Goal: Task Accomplishment & Management: Use online tool/utility

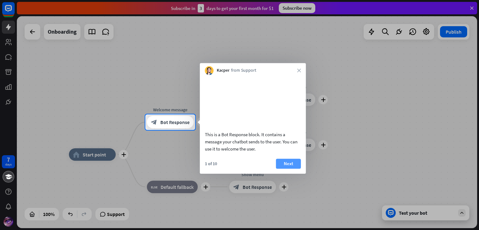
click at [300, 169] on button "Next" at bounding box center [288, 164] width 25 height 10
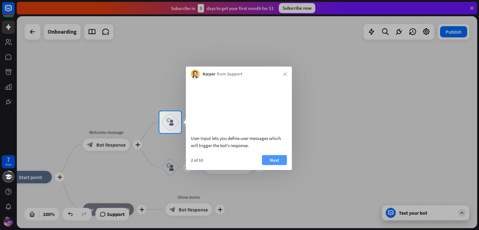
click at [272, 165] on button "Next" at bounding box center [274, 160] width 25 height 10
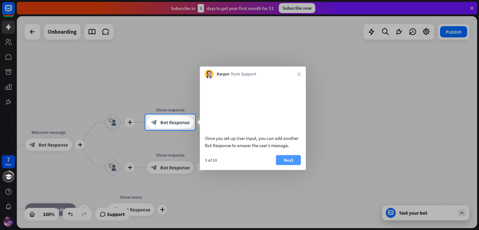
click at [288, 165] on button "Next" at bounding box center [288, 160] width 25 height 10
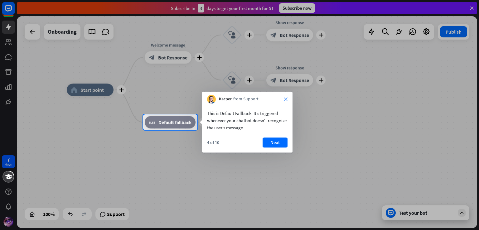
click at [286, 99] on icon "close" at bounding box center [286, 99] width 4 height 4
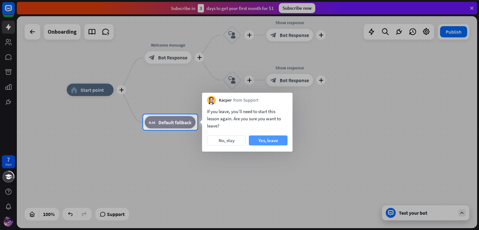
click at [261, 140] on button "Yes, leave" at bounding box center [268, 141] width 39 height 10
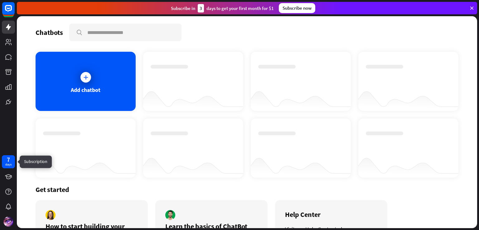
click at [12, 162] on div "7 days" at bounding box center [8, 161] width 13 height 13
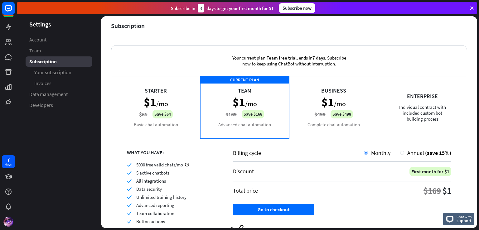
click at [186, 115] on div "Starter $1 /mo $65 Save $64 Basic chat automation" at bounding box center [155, 107] width 89 height 62
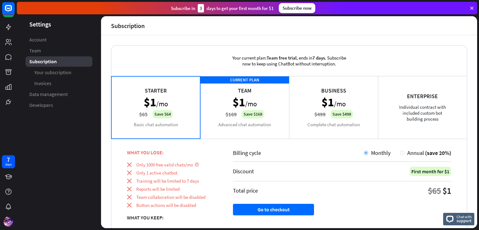
click at [263, 113] on div "CURRENT PLAN Team $1 /mo $169 Save $168 Advanced chat automation" at bounding box center [244, 107] width 89 height 62
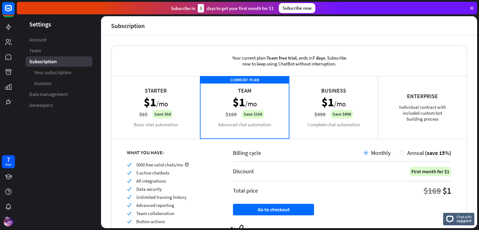
click at [327, 111] on div "Business $1 /mo $499 Save $498 Complete chat automation" at bounding box center [333, 107] width 89 height 62
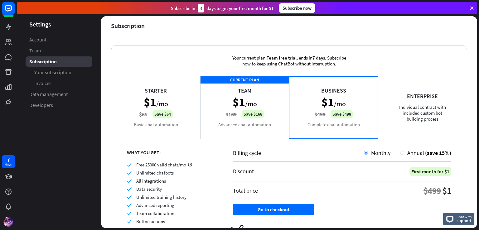
click at [264, 103] on div "CURRENT PLAN Team $1 /mo $169 Save $168 Advanced chat automation" at bounding box center [244, 107] width 89 height 62
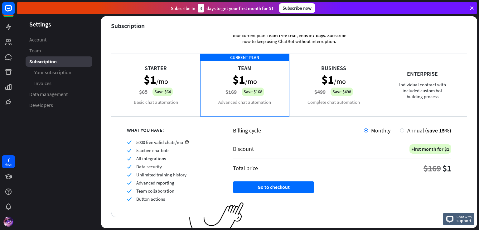
scroll to position [33, 0]
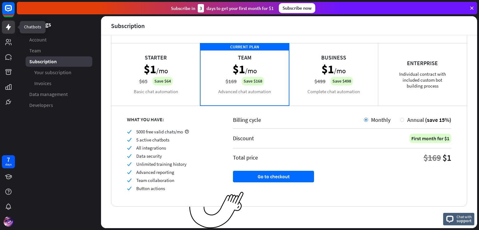
click at [6, 29] on icon at bounding box center [8, 26] width 7 height 7
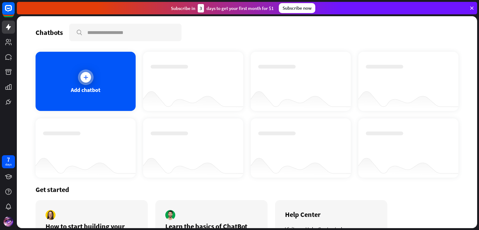
click at [63, 85] on div "Add chatbot" at bounding box center [86, 81] width 100 height 59
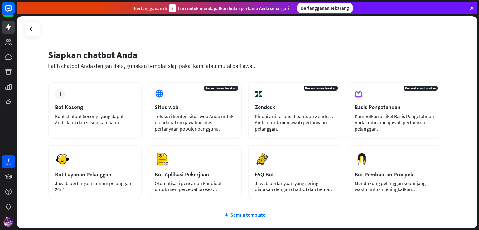
click at [193, 47] on div "Siapkan chatbot Anda Latih chatbot Anda dengan data, gunakan templat siap pakai…" at bounding box center [245, 63] width 394 height 38
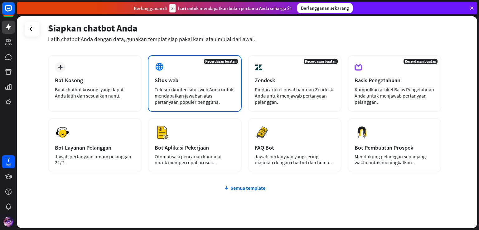
scroll to position [45, 0]
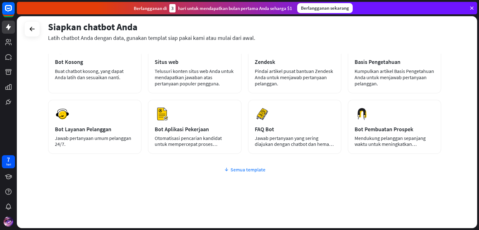
click at [234, 169] on font "Semua template" at bounding box center [248, 170] width 35 height 6
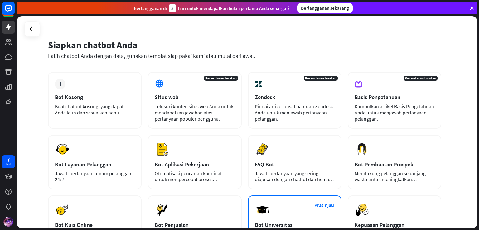
scroll to position [0, 0]
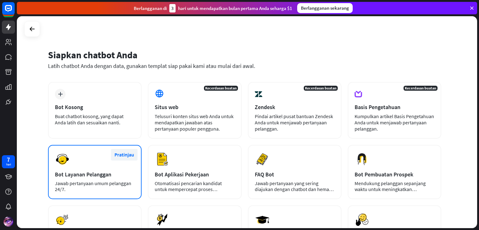
click at [127, 155] on font "Pratinjau" at bounding box center [125, 155] width 20 height 6
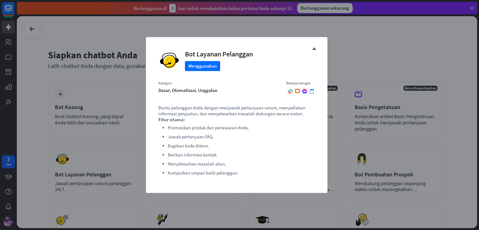
click at [342, 45] on div "menutup Bot Layanan Pelanggan Menggunakan Kategori dasar, otomatisasi, unggulan…" at bounding box center [239, 115] width 479 height 230
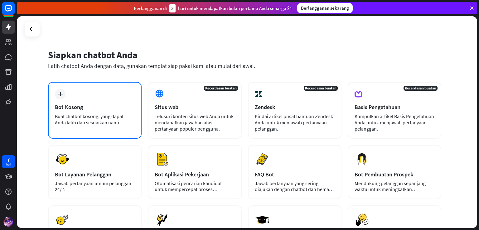
click at [83, 105] on div "Bot Kosong" at bounding box center [95, 107] width 80 height 7
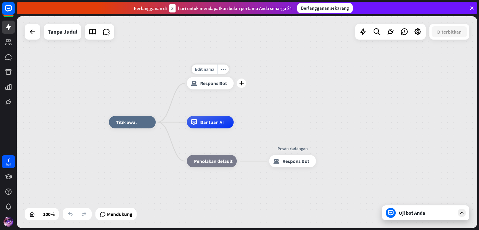
click at [218, 81] on font "Respons Bot" at bounding box center [213, 83] width 27 height 6
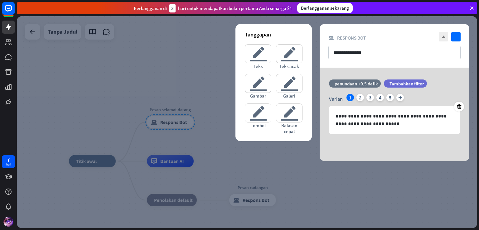
click at [323, 189] on div at bounding box center [247, 122] width 461 height 212
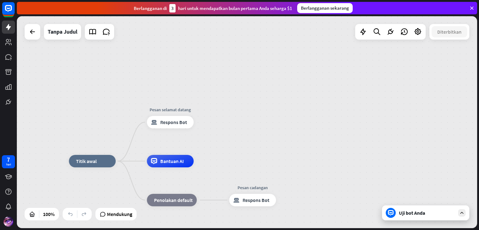
click at [411, 215] on font "Uji bot Anda" at bounding box center [412, 213] width 26 height 6
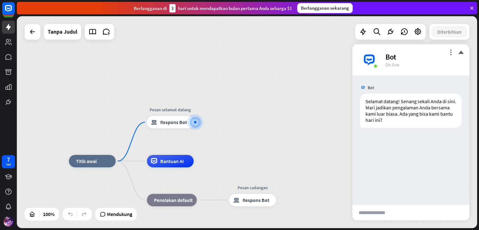
click at [395, 211] on input "text" at bounding box center [377, 213] width 48 height 16
type input "***"
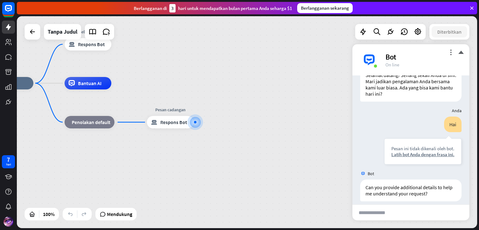
scroll to position [32, 0]
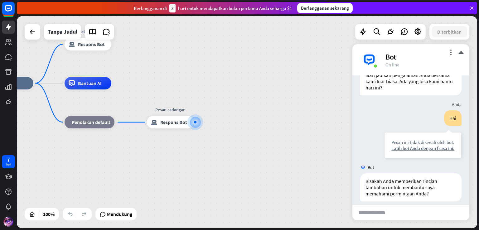
click at [289, 127] on div "rumah_2 Titik awal Pesan selamat datang blok_bot_respons Respons Bot Bantuan AI…" at bounding box center [217, 189] width 461 height 212
click at [311, 189] on div "rumah_2 Titik awal Pesan selamat datang blok_bot_respons Respons Bot Bantuan AI…" at bounding box center [217, 189] width 461 height 212
click at [461, 53] on font "menutup" at bounding box center [461, 52] width 6 height 6
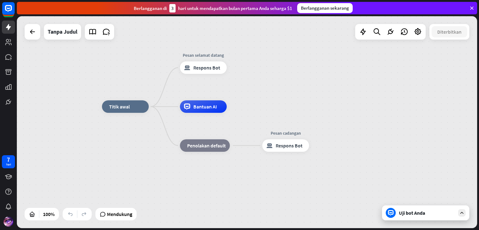
drag, startPoint x: 269, startPoint y: 122, endPoint x: 386, endPoint y: 148, distance: 119.8
click at [386, 148] on div "rumah_2 Titik awal Pesan selamat datang blok_bot_respons Respons Bot Bantuan AI…" at bounding box center [332, 213] width 461 height 212
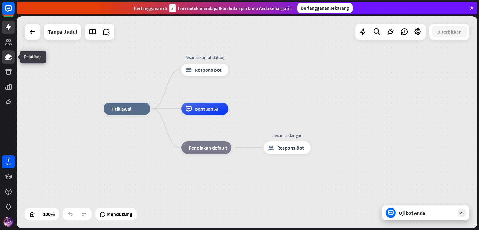
click at [7, 60] on icon at bounding box center [8, 56] width 7 height 7
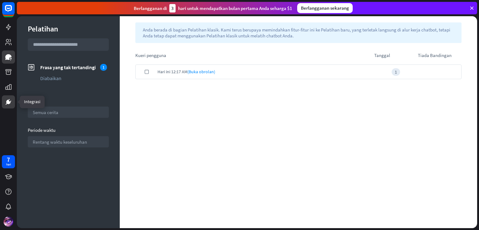
click at [10, 99] on icon at bounding box center [8, 101] width 7 height 7
click at [7, 101] on icon at bounding box center [9, 102] width 4 height 4
click at [3, 104] on link at bounding box center [8, 102] width 13 height 13
click at [8, 39] on icon at bounding box center [8, 42] width 6 height 6
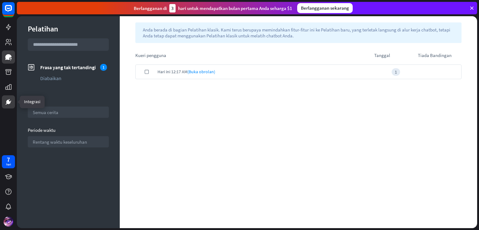
click at [7, 99] on icon at bounding box center [8, 101] width 7 height 7
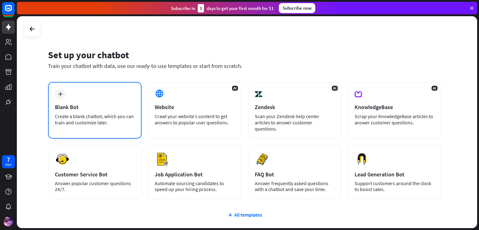
click at [64, 102] on div "plus Blank Bot Create a blank chatbot, which you can train and customize later." at bounding box center [95, 110] width 94 height 57
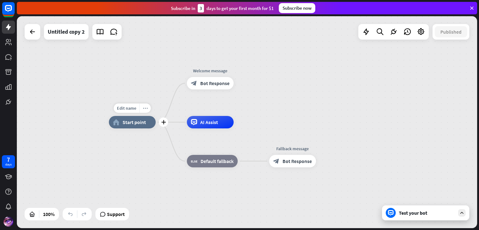
click at [144, 109] on icon "more_horiz" at bounding box center [145, 108] width 5 height 5
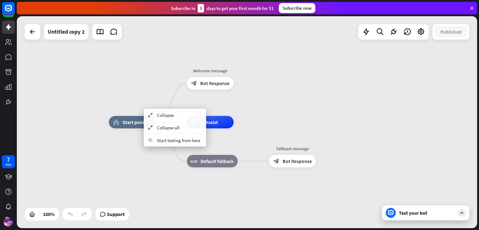
click at [130, 123] on span "Start point" at bounding box center [134, 122] width 23 height 6
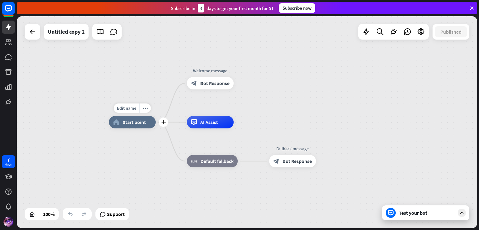
click at [138, 123] on span "Start point" at bounding box center [134, 122] width 23 height 6
click at [120, 129] on div "Edit name more_horiz plus home_2 Start point" at bounding box center [132, 122] width 47 height 12
click at [124, 110] on span "Edit name" at bounding box center [126, 108] width 19 height 6
click at [140, 150] on div "home_2 Start point Welcome message block_bot_response Bot Response AI Assist bl…" at bounding box center [339, 228] width 461 height 212
click at [202, 69] on span "Edit name" at bounding box center [204, 69] width 19 height 6
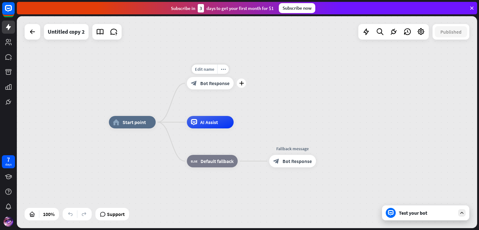
click at [218, 83] on span "Bot Response" at bounding box center [214, 83] width 29 height 6
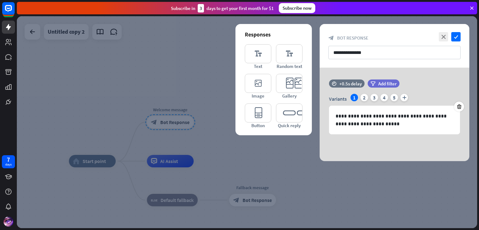
click at [200, 92] on div at bounding box center [247, 122] width 461 height 212
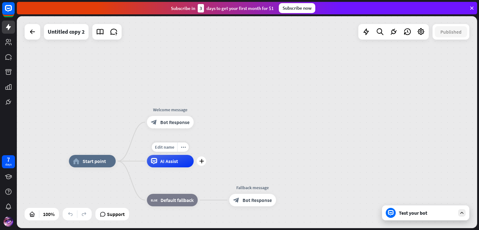
click at [179, 165] on div "AI Assist" at bounding box center [170, 161] width 47 height 12
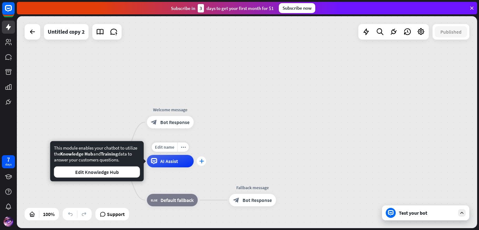
click at [198, 162] on div "plus" at bounding box center [201, 161] width 9 height 9
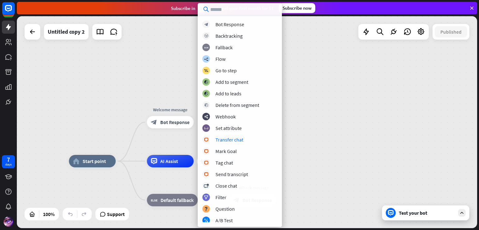
click at [330, 103] on div "home_2 Start point Welcome message block_bot_response Bot Response plus AI Assi…" at bounding box center [247, 122] width 461 height 212
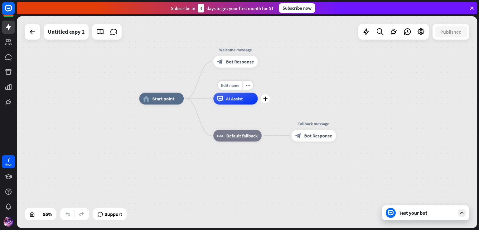
drag, startPoint x: 211, startPoint y: 151, endPoint x: 268, endPoint y: 92, distance: 82.3
click at [268, 92] on div "home_2 Start point Welcome message block_bot_response Bot Response Edit name mo…" at bounding box center [247, 122] width 461 height 212
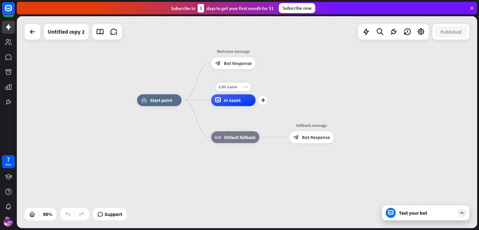
click at [246, 88] on icon "more_horiz" at bounding box center [245, 87] width 5 height 4
click at [267, 98] on div "chat Start testing from here" at bounding box center [277, 94] width 62 height 12
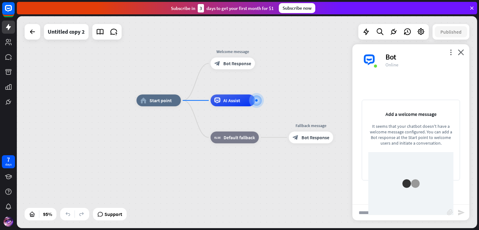
click at [395, 211] on div at bounding box center [411, 183] width 85 height 63
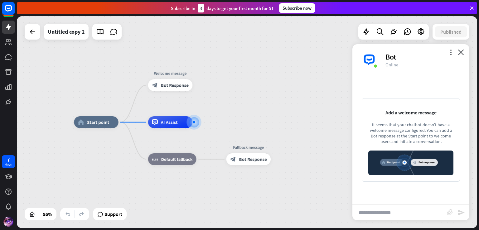
click at [408, 214] on input "text" at bounding box center [400, 213] width 95 height 16
type input "***"
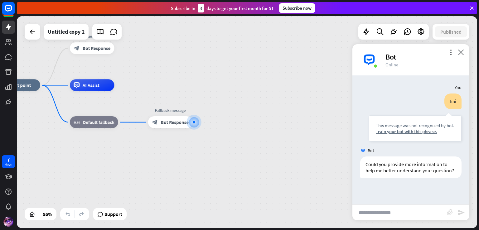
click at [461, 49] on icon "close" at bounding box center [461, 52] width 6 height 6
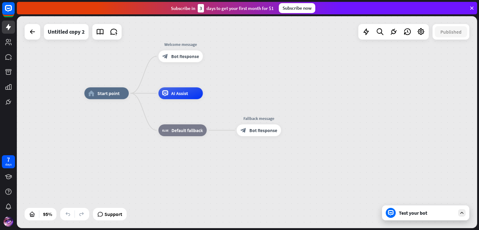
drag, startPoint x: 228, startPoint y: 110, endPoint x: 334, endPoint y: 123, distance: 105.9
click at [333, 123] on div "home_2 Start point Welcome message block_bot_response Bot Response AI Assist bl…" at bounding box center [303, 194] width 438 height 202
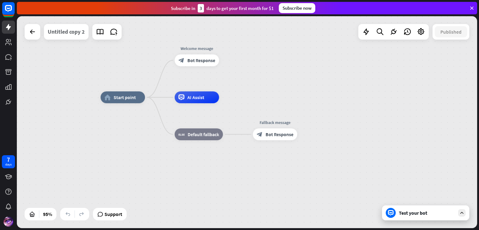
click at [77, 32] on div "Untitled copy 2" at bounding box center [66, 32] width 37 height 16
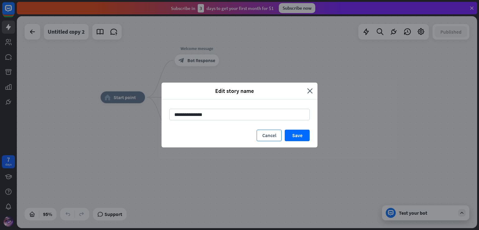
click at [269, 138] on button "Cancel" at bounding box center [269, 136] width 25 height 12
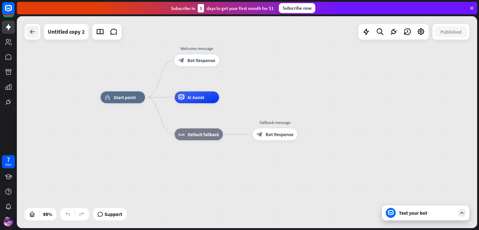
click at [32, 34] on icon at bounding box center [32, 31] width 7 height 7
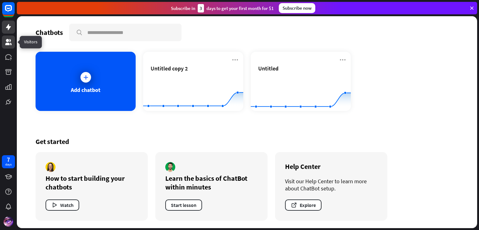
click at [5, 42] on icon at bounding box center [8, 41] width 7 height 7
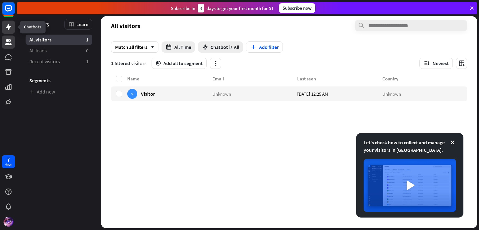
click at [5, 30] on icon at bounding box center [8, 26] width 7 height 7
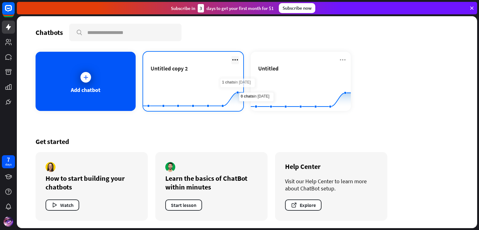
click at [234, 60] on icon at bounding box center [235, 59] width 7 height 7
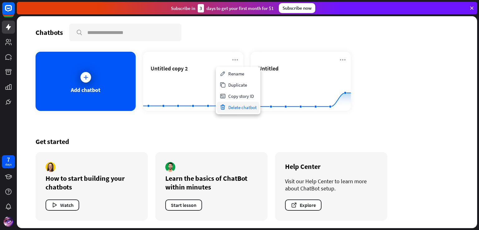
click at [223, 107] on icon at bounding box center [223, 107] width 6 height 6
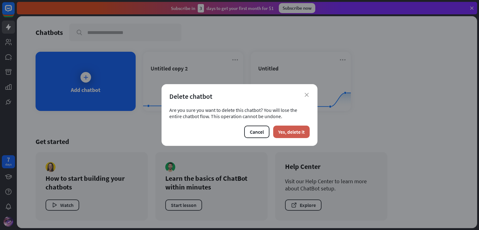
click at [292, 134] on button "Yes, delete it" at bounding box center [291, 132] width 37 height 12
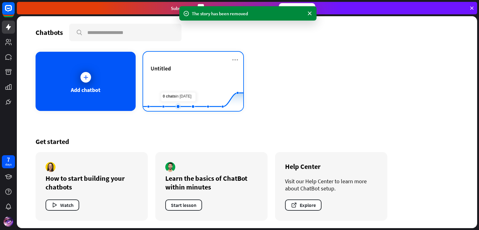
click at [178, 102] on rect at bounding box center [193, 95] width 100 height 39
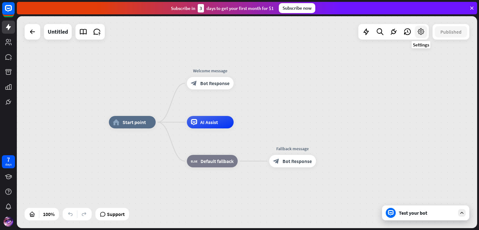
click at [423, 35] on icon at bounding box center [421, 32] width 8 height 8
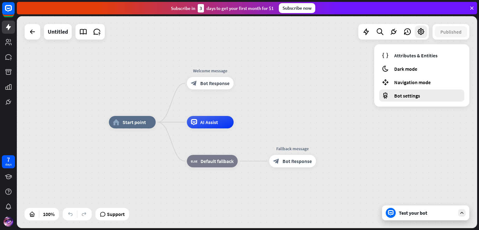
click at [404, 91] on div "Bot settings" at bounding box center [422, 96] width 85 height 12
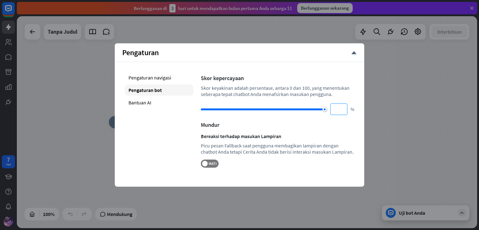
drag, startPoint x: 282, startPoint y: 109, endPoint x: 347, endPoint y: 109, distance: 65.5
click at [347, 109] on div "*** %" at bounding box center [278, 110] width 154 height 12
click at [166, 99] on div "Bantuan AI" at bounding box center [159, 102] width 69 height 11
type input "**"
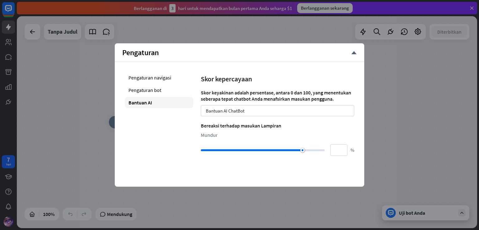
type input "***"
drag, startPoint x: 302, startPoint y: 150, endPoint x: 395, endPoint y: 150, distance: 93.3
click at [395, 150] on div "rumah_2 Titik awal Pesan selamat datang blok_bot_respons Respons Bot Bantuan AI…" at bounding box center [247, 122] width 461 height 212
click at [159, 78] on font "Pengaturan navigasi" at bounding box center [150, 78] width 43 height 6
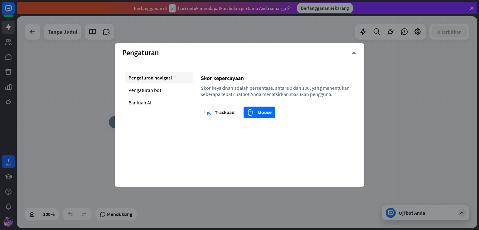
click at [353, 52] on font "menutup" at bounding box center [354, 53] width 6 height 6
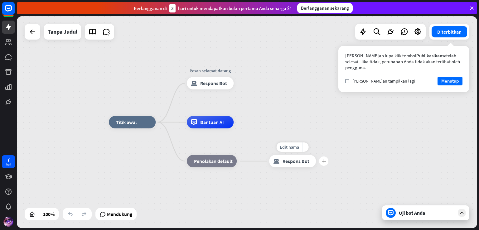
click at [297, 160] on font "Respons Bot" at bounding box center [296, 161] width 27 height 6
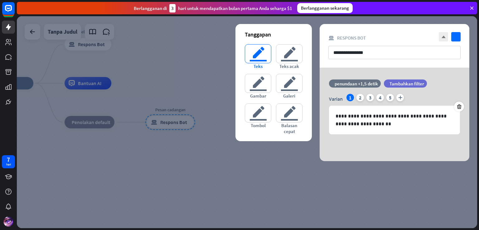
click at [258, 56] on font "editor_teks" at bounding box center [258, 54] width 18 height 18
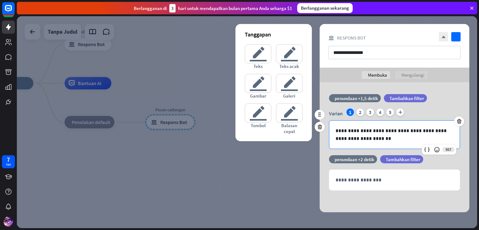
drag, startPoint x: 377, startPoint y: 127, endPoint x: 361, endPoint y: 135, distance: 18.0
click at [361, 135] on p "**********" at bounding box center [395, 135] width 118 height 16
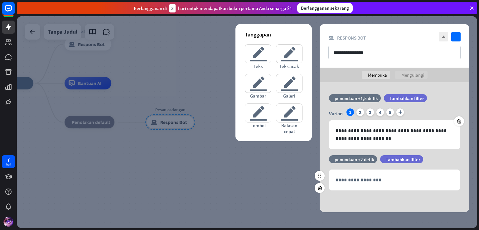
click at [431, 159] on div "menyaring Tambahkan filter" at bounding box center [417, 159] width 74 height 8
click at [362, 112] on div "2" at bounding box center [360, 112] width 7 height 7
click at [368, 112] on div "3" at bounding box center [370, 112] width 7 height 7
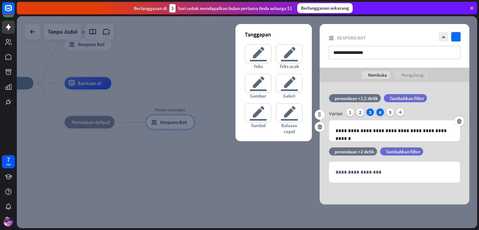
click at [379, 115] on font "4" at bounding box center [380, 112] width 2 height 6
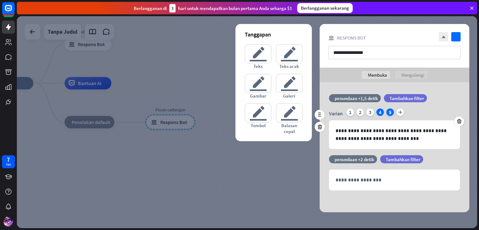
click at [389, 114] on font "5" at bounding box center [390, 112] width 2 height 6
click at [351, 113] on font "1" at bounding box center [350, 112] width 2 height 6
click at [272, 172] on div at bounding box center [247, 122] width 461 height 212
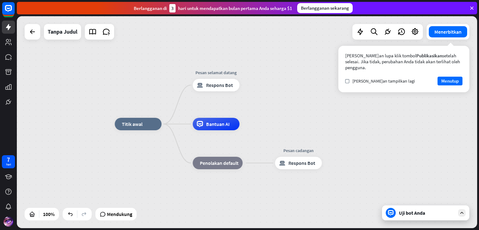
drag, startPoint x: 187, startPoint y: 82, endPoint x: 315, endPoint y: 123, distance: 134.6
click at [315, 123] on div "rumah_2 Titik awal Pesan selamat datang blok_bot_respons Respons Bot Bantuan AI…" at bounding box center [247, 122] width 461 height 212
click at [445, 78] on font "Menutup" at bounding box center [450, 81] width 17 height 6
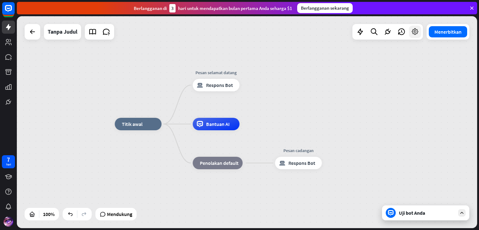
click at [410, 35] on div at bounding box center [415, 32] width 12 height 12
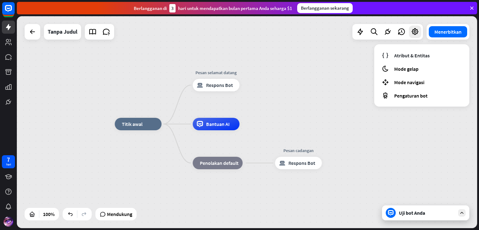
click at [322, 84] on div "rumah_2 Titik awal Pesan selamat datang blok_bot_respons Respons Bot Bantuan AI…" at bounding box center [247, 122] width 461 height 212
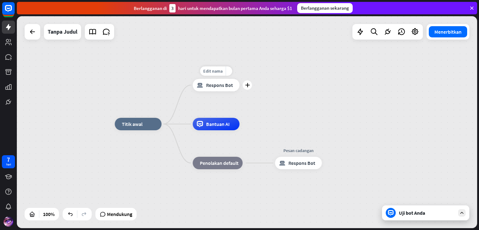
click at [240, 90] on div "Edit nama lebih_kuning plus blok_bot_respons Respons Bot" at bounding box center [216, 85] width 47 height 12
click at [245, 87] on div "plus" at bounding box center [247, 85] width 9 height 9
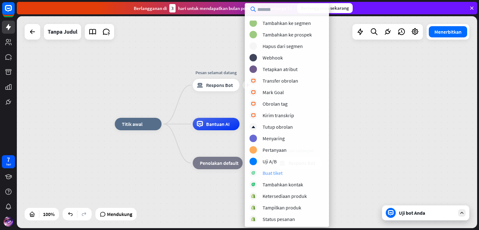
scroll to position [140, 0]
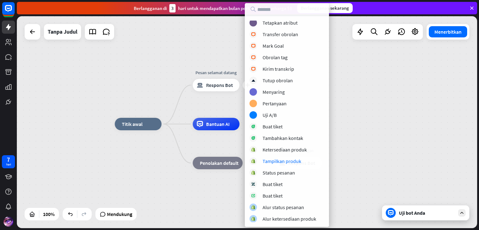
click at [368, 106] on div "rumah_2 Titik awal plus Pesan selamat datang blok_bot_respons Respons Bot Bantu…" at bounding box center [247, 122] width 461 height 212
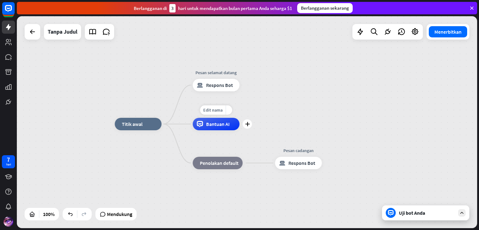
click at [230, 125] on div "Bantuan AI" at bounding box center [216, 124] width 47 height 12
click at [218, 84] on font "Respons Bot" at bounding box center [219, 85] width 27 height 6
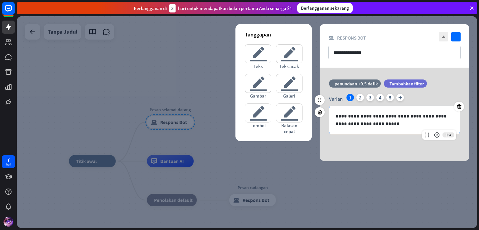
click at [364, 119] on p "**********" at bounding box center [395, 120] width 118 height 16
click at [374, 129] on div "**********" at bounding box center [395, 120] width 130 height 28
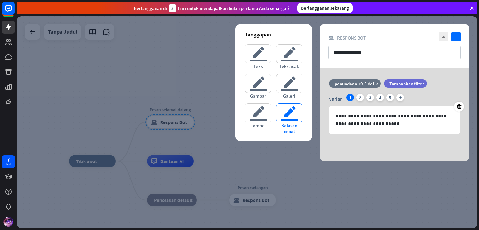
click at [282, 121] on font "balasan_cepat_editor" at bounding box center [290, 113] width 18 height 18
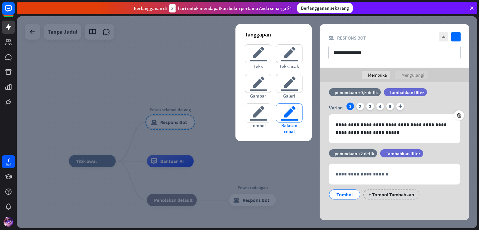
scroll to position [6, 0]
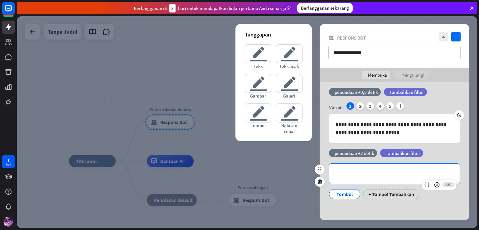
click at [353, 173] on p "**********" at bounding box center [395, 174] width 118 height 8
click at [318, 180] on icon at bounding box center [320, 182] width 6 height 6
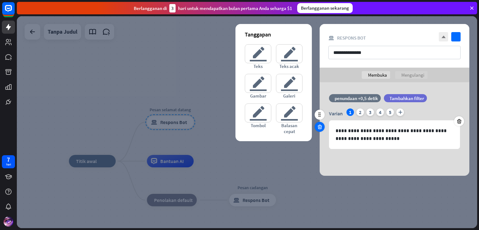
click at [321, 129] on icon at bounding box center [320, 127] width 6 height 6
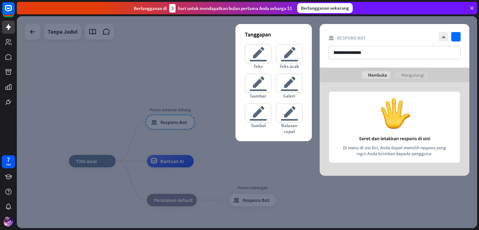
click at [371, 133] on div at bounding box center [395, 129] width 150 height 94
click at [262, 58] on font "editor_teks" at bounding box center [258, 54] width 18 height 18
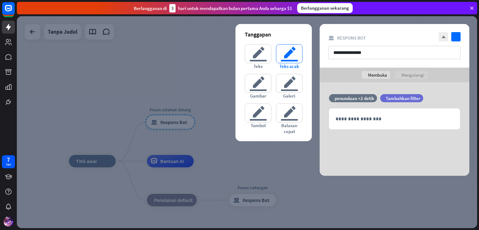
click at [288, 61] on font "editor_teks" at bounding box center [290, 54] width 18 height 18
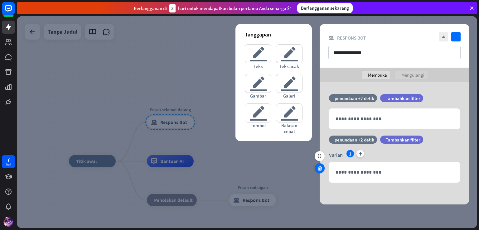
click at [318, 168] on icon at bounding box center [320, 169] width 6 height 6
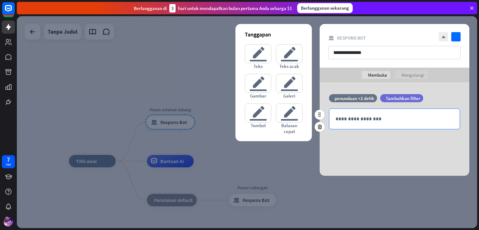
click at [351, 119] on p "**********" at bounding box center [395, 119] width 118 height 8
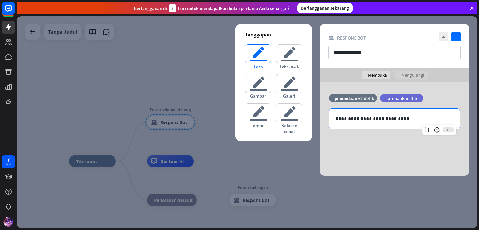
click at [268, 55] on icon "editor_teks" at bounding box center [258, 53] width 27 height 19
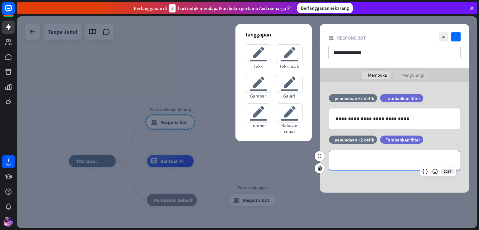
click at [343, 162] on p "**********" at bounding box center [395, 161] width 118 height 8
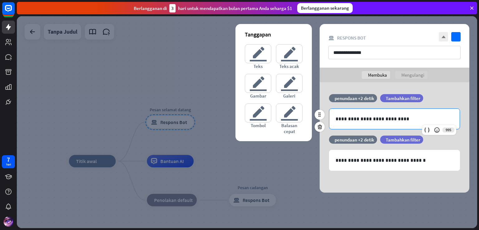
click at [343, 119] on p "**********" at bounding box center [395, 119] width 118 height 8
click at [426, 130] on icon at bounding box center [427, 130] width 6 height 6
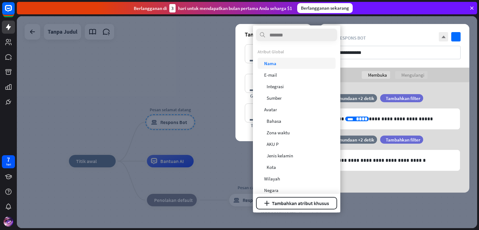
click at [289, 63] on div "me[PERSON_NAME]" at bounding box center [297, 63] width 78 height 11
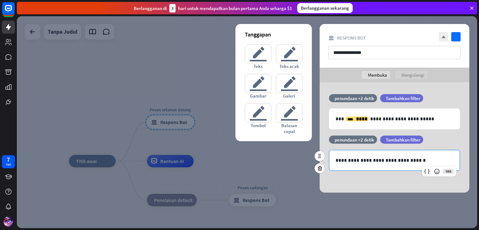
click at [345, 162] on p "**********" at bounding box center [395, 161] width 118 height 8
click at [426, 171] on icon at bounding box center [427, 172] width 6 height 6
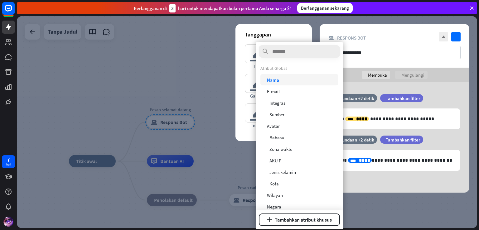
click at [280, 82] on div "me[PERSON_NAME]" at bounding box center [300, 79] width 78 height 11
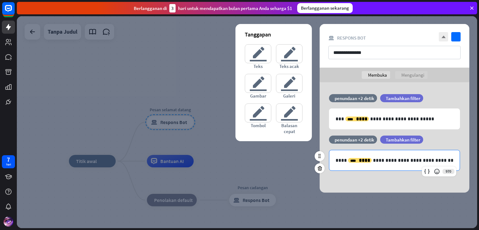
click at [445, 156] on div "**********" at bounding box center [395, 160] width 130 height 20
click at [432, 160] on p "**********" at bounding box center [395, 161] width 118 height 8
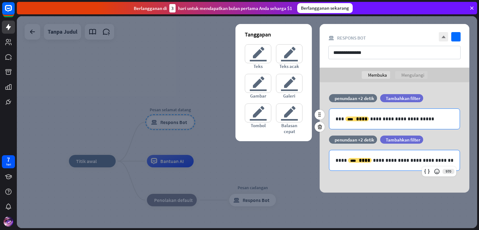
click at [434, 116] on p "**********" at bounding box center [395, 119] width 118 height 8
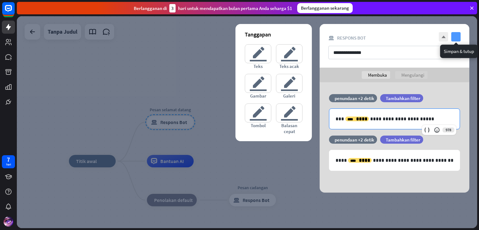
click at [457, 35] on icon "memeriksa" at bounding box center [456, 36] width 9 height 9
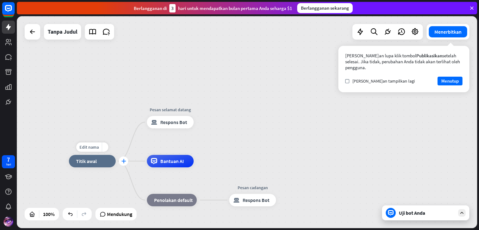
click at [124, 163] on font "plus" at bounding box center [123, 161] width 5 height 4
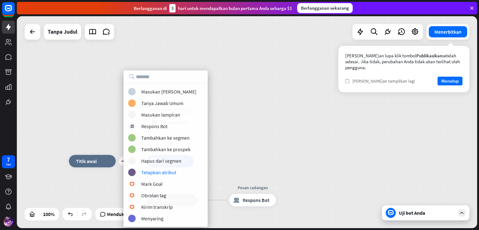
click at [352, 78] on div "me[PERSON_NAME]an tampilkan lagi" at bounding box center [381, 81] width 70 height 6
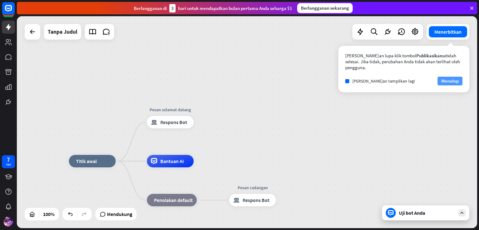
click at [454, 78] on font "Menutup" at bounding box center [450, 81] width 17 height 6
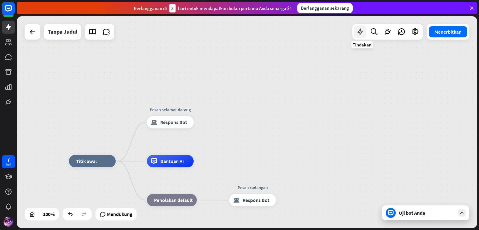
click at [357, 35] on icon at bounding box center [360, 32] width 8 height 8
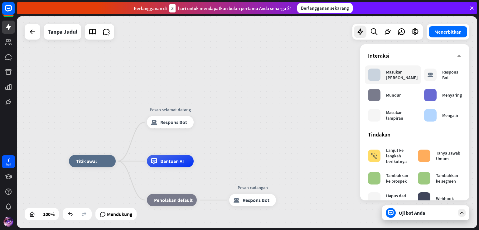
click at [381, 76] on div "blok_masukan_pengguna Masukan Pengguna" at bounding box center [393, 75] width 50 height 12
click at [387, 75] on font "Masukan [PERSON_NAME]" at bounding box center [402, 74] width 32 height 11
click at [255, 109] on div "rumah_2 Titik awal Pesan selamat datang blok_bot_respons Respons Bot Bantuan AI…" at bounding box center [247, 122] width 461 height 212
click at [402, 79] on font "Masukan [PERSON_NAME]" at bounding box center [402, 74] width 32 height 11
click at [459, 56] on div "menutup Interaksi blok_masukan_pengguna Masukan Pengguna blok_bot_respons Respo…" at bounding box center [414, 122] width 109 height 156
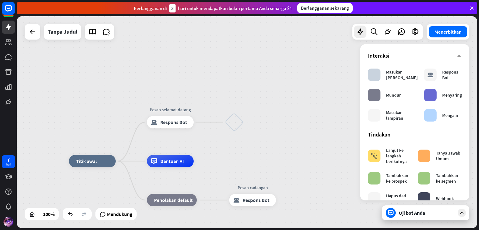
click at [311, 98] on div "rumah_2 Titik awal Pesan selamat datang blok_bot_respons Respons Bot blok_masuk…" at bounding box center [247, 122] width 461 height 212
click at [392, 78] on font "Masukan [PERSON_NAME]" at bounding box center [402, 74] width 32 height 11
click at [282, 109] on div "rumah_2 Titik awal Pesan selamat datang blok_bot_respons Respons Bot blok_masuk…" at bounding box center [247, 122] width 461 height 212
click at [361, 38] on div at bounding box center [360, 32] width 12 height 12
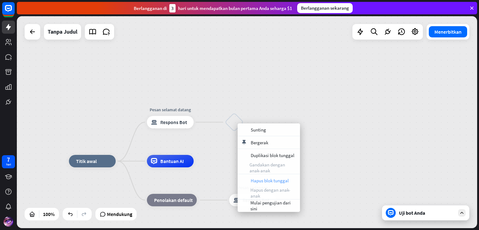
click at [265, 182] on font "Hapus blok tunggal" at bounding box center [270, 181] width 38 height 6
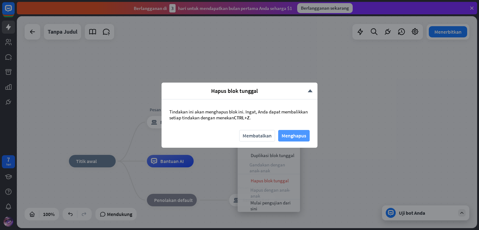
click at [284, 137] on font "Menghapus" at bounding box center [294, 136] width 25 height 6
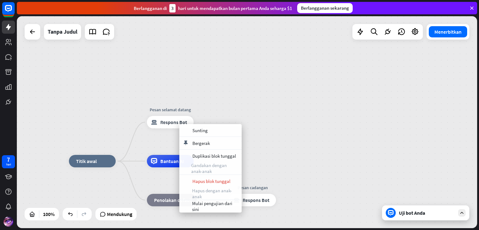
click at [246, 82] on div "rumah_2 Titik awal Pesan selamat datang blok_bot_respons Respons Bot Bantuan AI…" at bounding box center [247, 122] width 461 height 212
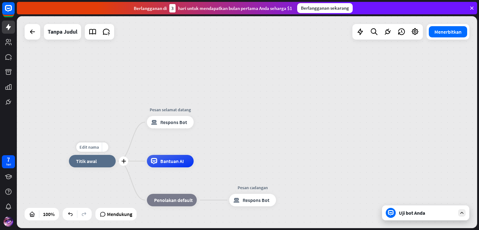
click at [116, 167] on div "Edit nama lebih_kuning plus rumah_2 Titik awal" at bounding box center [92, 161] width 47 height 12
click at [124, 163] on font "plus" at bounding box center [123, 161] width 5 height 4
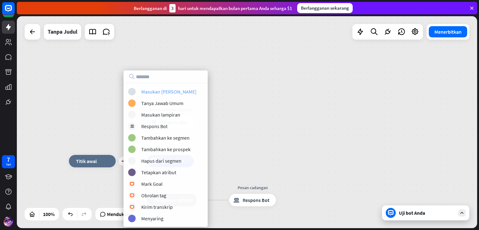
click at [159, 93] on font "Masukan [PERSON_NAME]" at bounding box center [168, 92] width 55 height 6
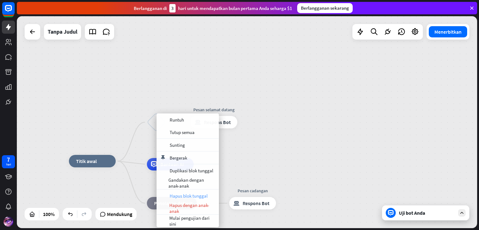
click at [173, 195] on font "Hapus blok tunggal" at bounding box center [189, 196] width 38 height 6
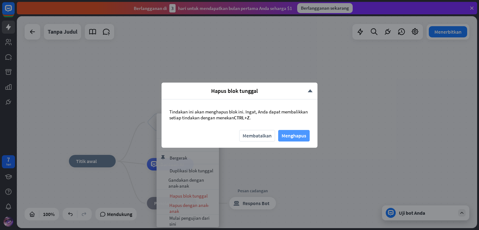
click at [285, 133] on font "Menghapus" at bounding box center [294, 136] width 25 height 6
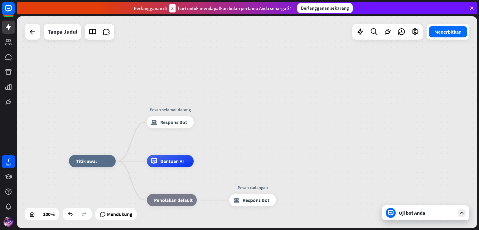
click at [428, 215] on div "Uji bot Anda" at bounding box center [427, 213] width 56 height 6
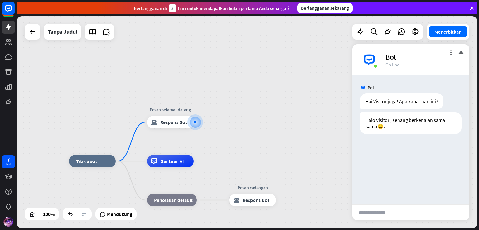
click at [412, 213] on font "mengirim" at bounding box center [435, 212] width 60 height 7
click at [403, 208] on div "blok_lampiran mengirim" at bounding box center [411, 213] width 117 height 16
click at [393, 215] on input "text" at bounding box center [377, 213] width 48 height 16
type input "***"
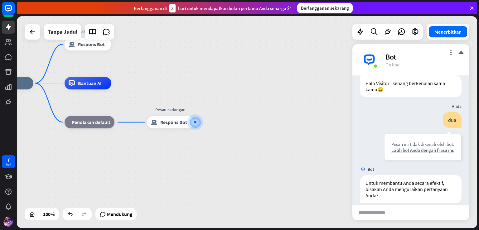
scroll to position [39, 0]
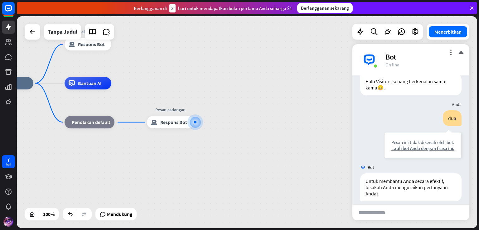
click at [403, 210] on div "blok_lampiran" at bounding box center [403, 212] width 4 height 7
click at [374, 213] on input "text" at bounding box center [377, 213] width 48 height 16
type input "***"
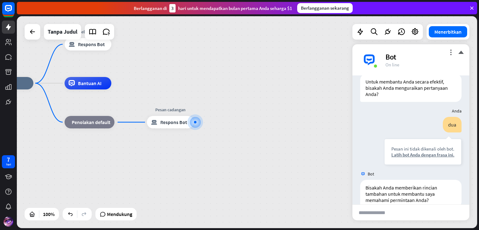
scroll to position [145, 0]
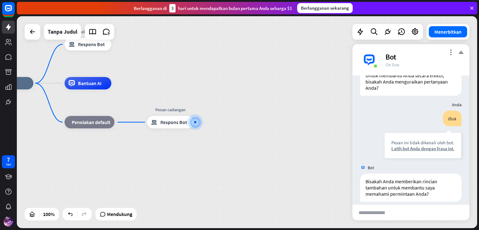
click at [460, 51] on font "menutup" at bounding box center [461, 52] width 6 height 6
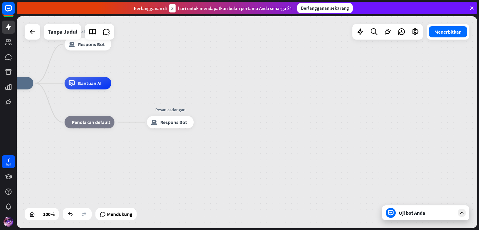
click at [319, 120] on div "rumah_2 Titik awal Pesan selamat datang blok_bot_respons Respons Bot Bantuan AI…" at bounding box center [217, 189] width 461 height 212
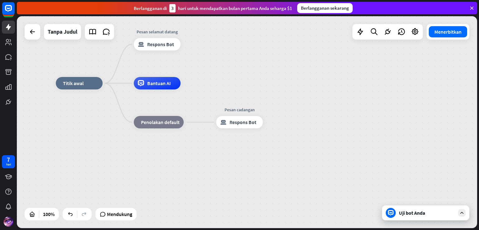
drag, startPoint x: 243, startPoint y: 134, endPoint x: 343, endPoint y: 133, distance: 100.2
click at [343, 133] on div "rumah_2 Titik awal Pesan selamat datang blok_bot_respons Respons Bot Bantuan AI…" at bounding box center [286, 189] width 461 height 212
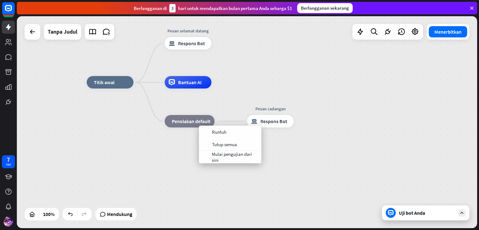
click at [181, 152] on div "rumah_2 Titik awal Pesan selamat datang blok_bot_respons Respons Bot Bantuan AI…" at bounding box center [317, 188] width 461 height 212
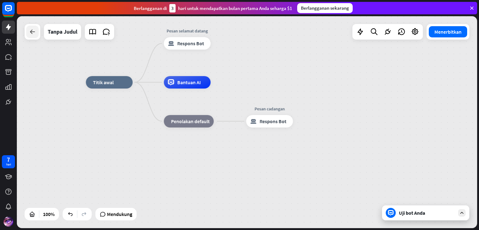
click at [32, 37] on div at bounding box center [32, 32] width 12 height 12
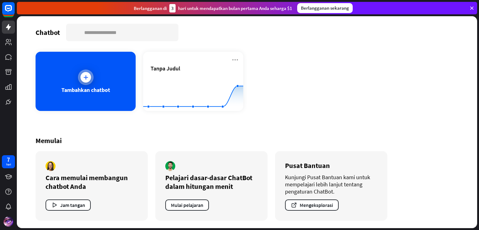
click at [106, 78] on div "Tambahkan chatbot" at bounding box center [86, 81] width 100 height 59
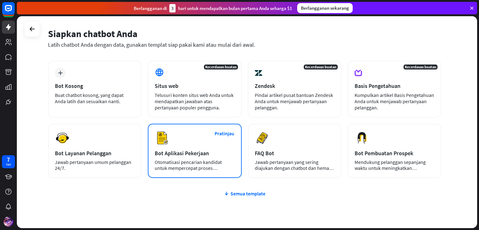
scroll to position [45, 0]
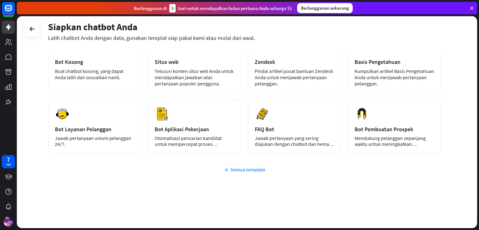
click at [243, 169] on font "Semua template" at bounding box center [248, 170] width 35 height 6
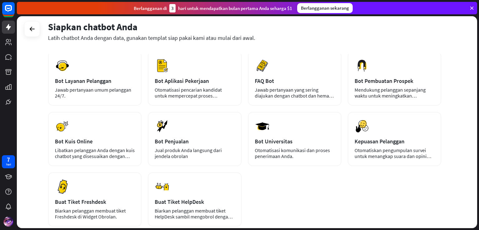
scroll to position [108, 0]
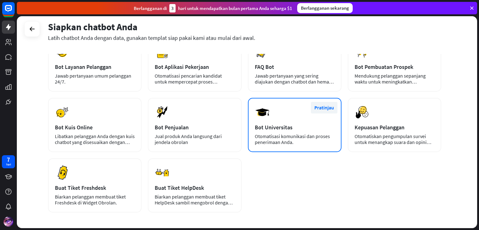
click at [327, 108] on font "Pratinjau" at bounding box center [325, 108] width 20 height 6
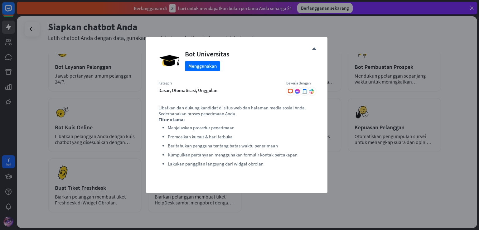
click at [318, 48] on div "menutup Bot Universitas Menggunakan Kategori dasar, otomatisasi, unggulan Beker…" at bounding box center [237, 115] width 182 height 156
click at [314, 49] on font "menutup" at bounding box center [314, 49] width 5 height 5
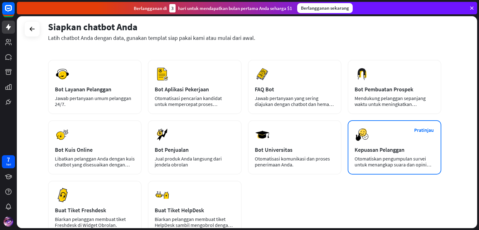
scroll to position [72, 0]
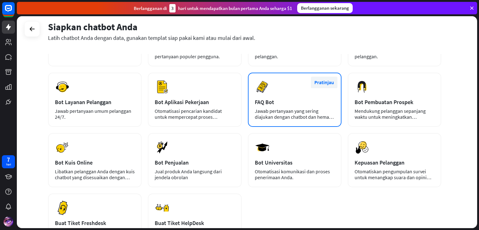
click at [319, 83] on font "Pratinjau" at bounding box center [325, 82] width 20 height 6
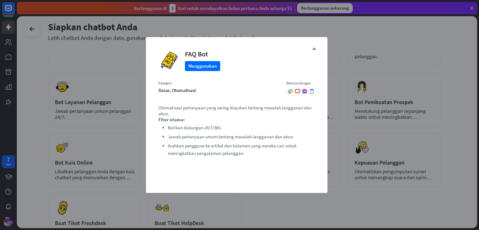
click at [314, 48] on font "menutup" at bounding box center [314, 49] width 5 height 5
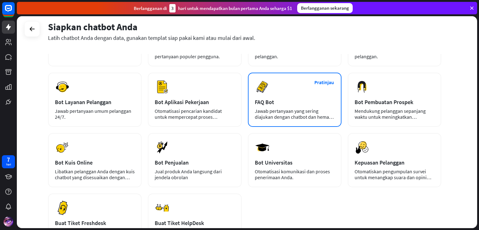
click at [298, 99] on div "FAQ Bot" at bounding box center [295, 102] width 80 height 7
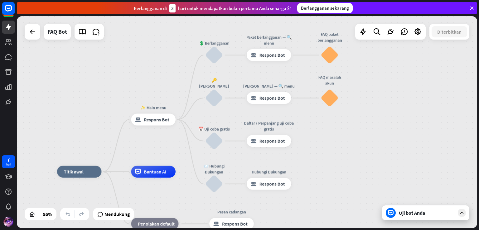
drag, startPoint x: 389, startPoint y: 96, endPoint x: 331, endPoint y: 142, distance: 73.5
click at [331, 143] on div "rumah_2 Titik awal ✨ Main menu blok_bot_respons Respons Bot 💲 Berlangganan blok…" at bounding box center [247, 122] width 461 height 212
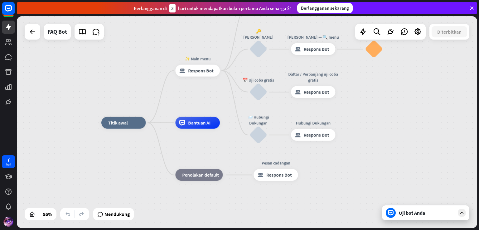
drag, startPoint x: 332, startPoint y: 147, endPoint x: 373, endPoint y: 101, distance: 61.4
click at [373, 101] on div "rumah_2 Titik awal ✨ Main menu blok_bot_respons Respons Bot 💲 Berlangganan blok…" at bounding box center [247, 122] width 461 height 212
click at [36, 32] on icon at bounding box center [32, 31] width 7 height 7
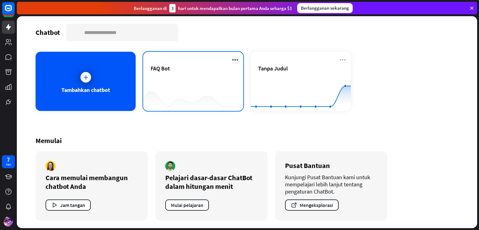
click at [235, 58] on icon at bounding box center [235, 59] width 7 height 7
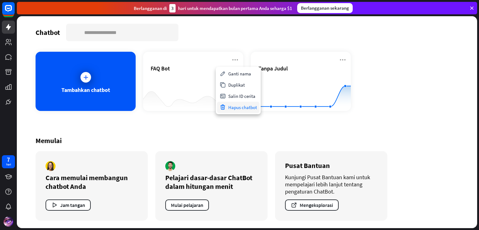
click at [231, 107] on font "Hapus chatbot" at bounding box center [242, 108] width 29 height 6
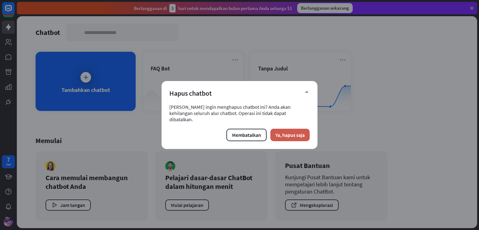
click at [288, 132] on font "Ya, hapus saja" at bounding box center [290, 135] width 29 height 6
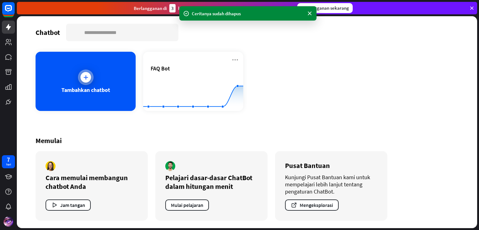
click at [99, 90] on font "Tambahkan chatbot" at bounding box center [85, 89] width 49 height 7
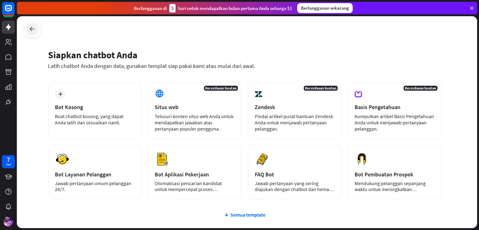
click at [30, 30] on icon at bounding box center [31, 28] width 7 height 7
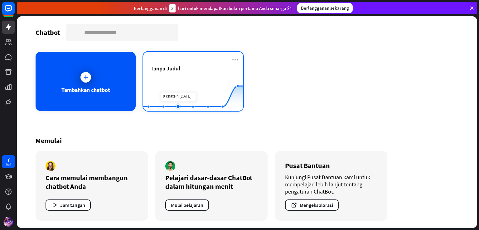
click at [174, 81] on rect at bounding box center [193, 95] width 100 height 39
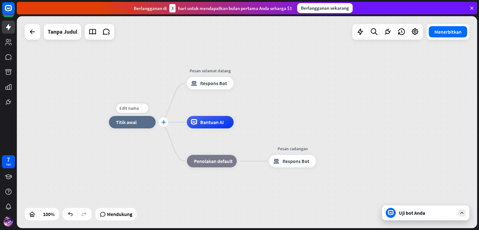
click at [163, 123] on font "plus" at bounding box center [163, 122] width 5 height 4
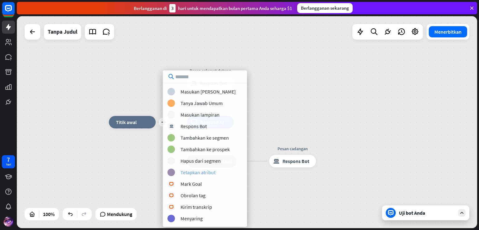
click at [200, 173] on font "Tetapkan atribut" at bounding box center [198, 172] width 35 height 6
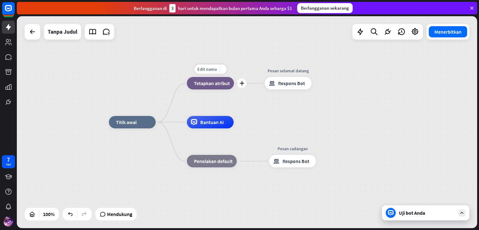
click at [204, 83] on font "Tetapkan atribut" at bounding box center [212, 83] width 36 height 6
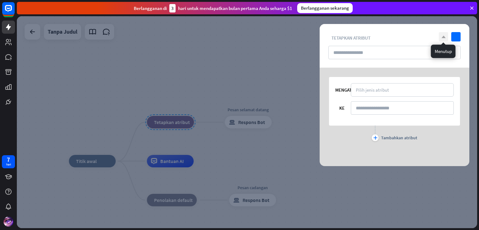
click at [445, 36] on font "menutup" at bounding box center [444, 37] width 4 height 4
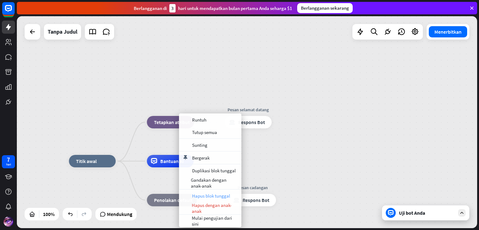
click at [208, 194] on font "Hapus blok tunggal" at bounding box center [211, 196] width 38 height 6
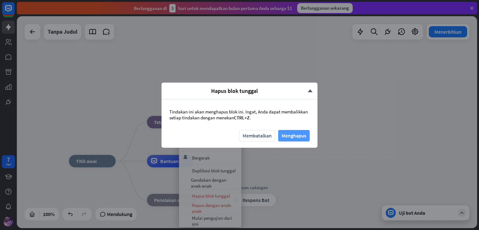
click at [295, 137] on font "Menghapus" at bounding box center [294, 136] width 25 height 6
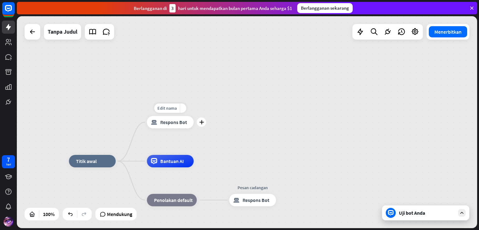
click at [177, 129] on div "Edit nama lebih_kuning plus Pesan selamat datang blok_bot_respons Respons Bot" at bounding box center [170, 122] width 47 height 12
click at [200, 124] on font "plus" at bounding box center [201, 122] width 5 height 4
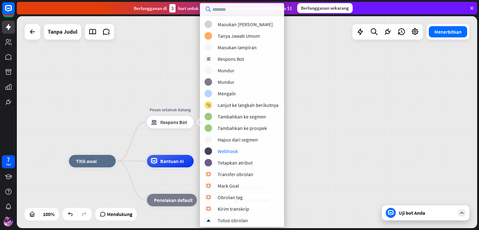
click at [343, 121] on div "rumah_2 Titik awal plus Pesan selamat datang blok_bot_respons Respons Bot Bantu…" at bounding box center [247, 122] width 461 height 212
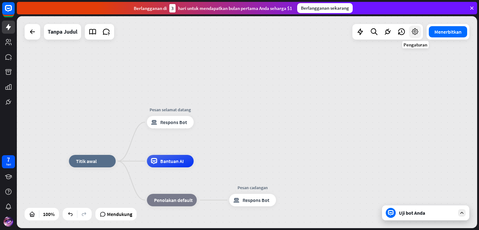
click at [413, 35] on icon at bounding box center [415, 32] width 8 height 8
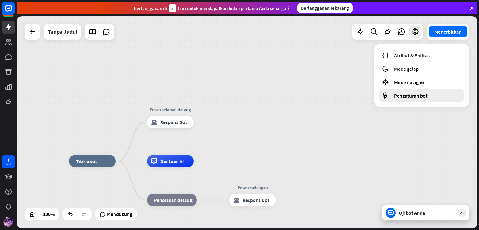
click at [413, 99] on div "Pengaturan bot" at bounding box center [422, 96] width 85 height 12
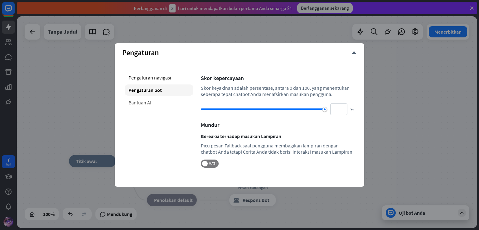
click at [160, 105] on div "Bantuan AI" at bounding box center [159, 102] width 69 height 11
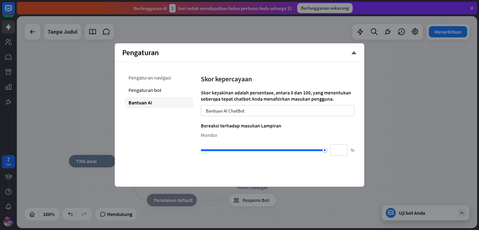
click at [165, 80] on font "Pengaturan navigasi" at bounding box center [150, 78] width 43 height 6
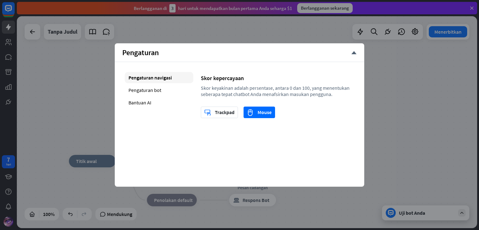
click at [150, 96] on div "Pengaturan navigasi Pengaturan bot Bantuan AI" at bounding box center [159, 95] width 69 height 46
click at [150, 102] on font "Bantuan AI" at bounding box center [140, 103] width 23 height 6
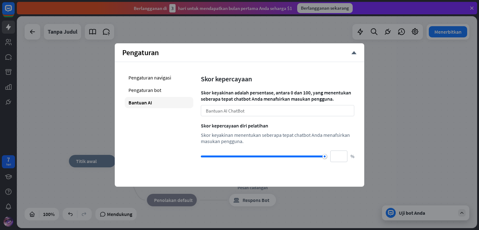
click at [264, 110] on div "Bantuan AI ChatBot panah_bawah" at bounding box center [278, 110] width 154 height 11
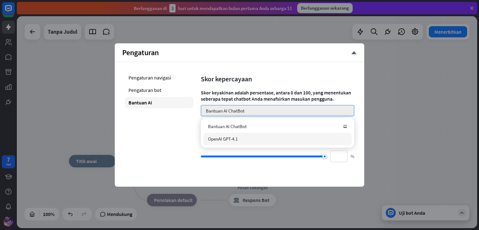
click at [256, 135] on div "OpenAI GPT-4.1" at bounding box center [277, 139] width 149 height 12
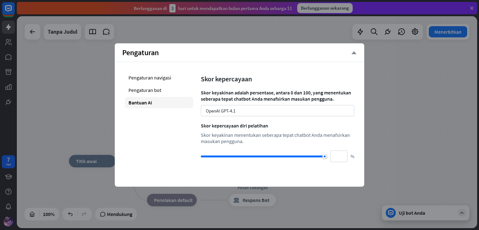
click at [351, 51] on font "menutup" at bounding box center [354, 53] width 6 height 6
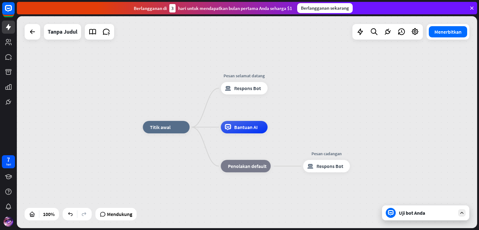
drag, startPoint x: 142, startPoint y: 83, endPoint x: 199, endPoint y: 50, distance: 66.7
click at [200, 49] on div "rumah_2 Titik awal Pesan selamat datang blok_bot_respons Respons Bot Bantuan AI…" at bounding box center [247, 122] width 461 height 212
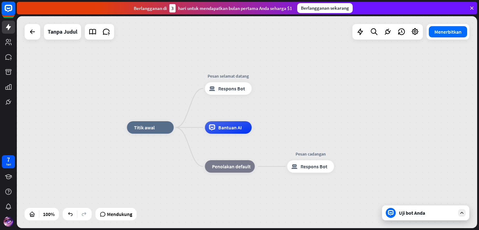
click at [11, 8] on icon at bounding box center [8, 8] width 7 height 7
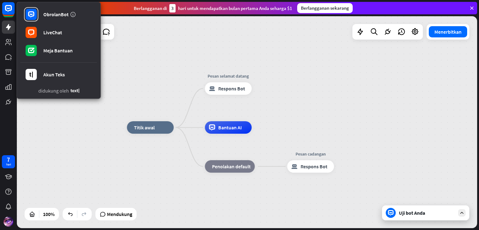
click at [48, 109] on div "rumah_2 Titik awal Pesan selamat datang blok_bot_respons Respons Bot Bantuan AI…" at bounding box center [247, 122] width 461 height 212
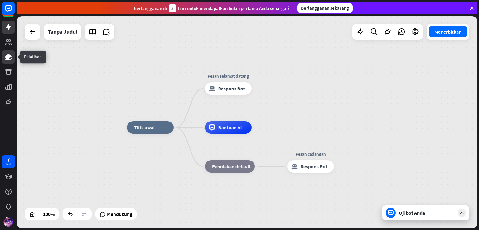
click at [6, 55] on icon at bounding box center [8, 56] width 7 height 7
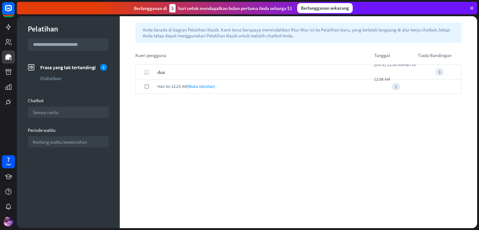
click at [158, 75] on span "dua" at bounding box center [161, 72] width 7 height 15
click at [169, 72] on div "dua" at bounding box center [266, 72] width 217 height 15
click at [81, 116] on div "Semua cerita panah_bawah" at bounding box center [68, 112] width 81 height 11
click at [87, 47] on input "text" at bounding box center [68, 44] width 81 height 12
click at [402, 86] on div "1" at bounding box center [396, 86] width 44 height 7
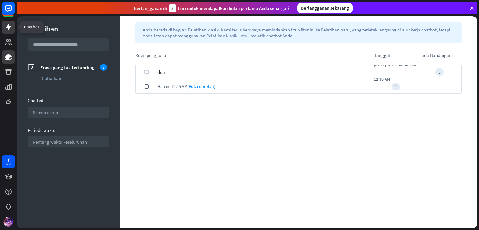
click at [7, 23] on link at bounding box center [8, 27] width 13 height 13
click at [4, 23] on link at bounding box center [8, 27] width 13 height 13
click at [7, 28] on icon at bounding box center [8, 27] width 5 height 6
click at [8, 27] on icon at bounding box center [8, 27] width 5 height 6
click at [9, 25] on icon at bounding box center [8, 27] width 5 height 6
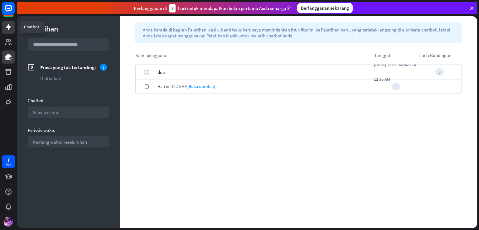
click at [10, 29] on icon at bounding box center [8, 26] width 7 height 7
click at [3, 41] on link at bounding box center [8, 42] width 13 height 13
click at [5, 98] on icon at bounding box center [8, 101] width 7 height 7
click at [11, 28] on icon at bounding box center [8, 26] width 7 height 7
click at [12, 30] on link at bounding box center [8, 27] width 13 height 13
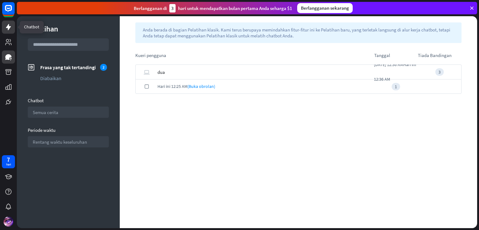
click at [12, 30] on link at bounding box center [8, 27] width 13 height 13
click at [323, 5] on font "Berlangganan sekarang" at bounding box center [325, 8] width 48 height 6
